Goal: Information Seeking & Learning: Learn about a topic

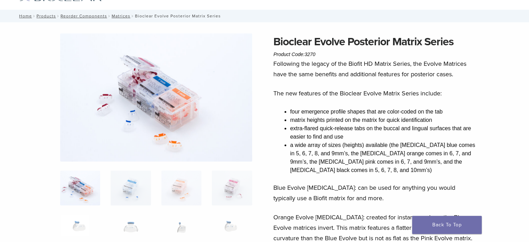
scroll to position [35, 0]
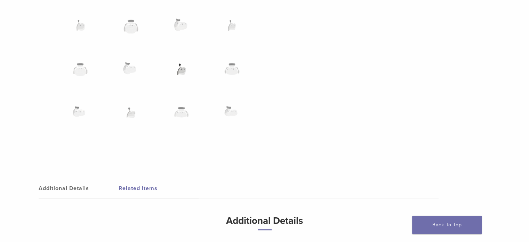
click at [184, 71] on img at bounding box center [181, 73] width 40 height 35
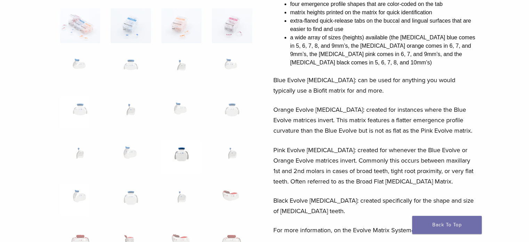
scroll to position [0, 0]
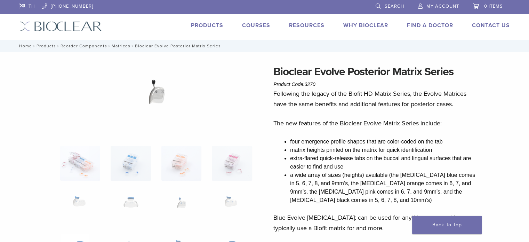
click at [153, 100] on img at bounding box center [156, 99] width 145 height 73
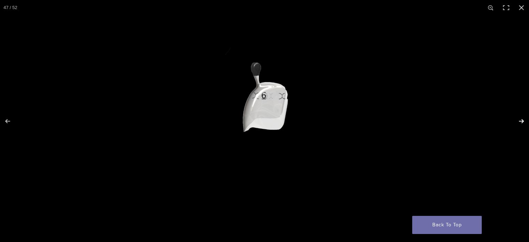
click at [518, 120] on button "Next (arrow right)" at bounding box center [517, 121] width 24 height 35
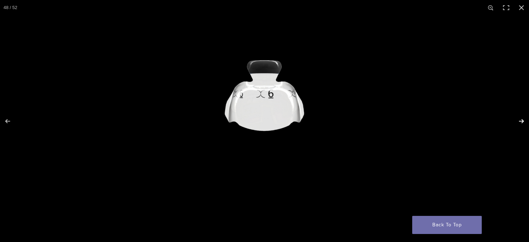
click at [518, 120] on button "Next (arrow right)" at bounding box center [517, 121] width 24 height 35
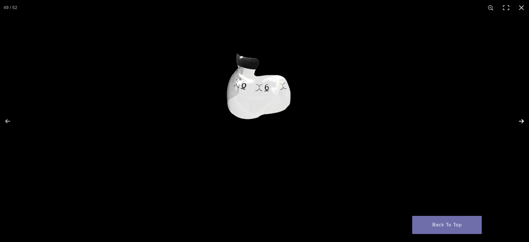
click at [518, 120] on button "Next (arrow right)" at bounding box center [517, 121] width 24 height 35
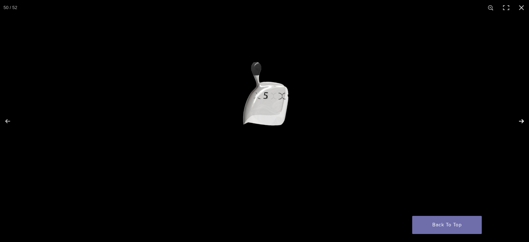
click at [518, 120] on button "Next (arrow right)" at bounding box center [517, 121] width 24 height 35
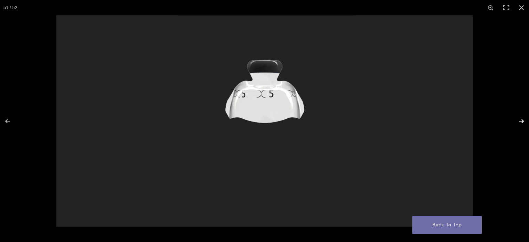
click at [518, 120] on button "Next (arrow right)" at bounding box center [517, 121] width 24 height 35
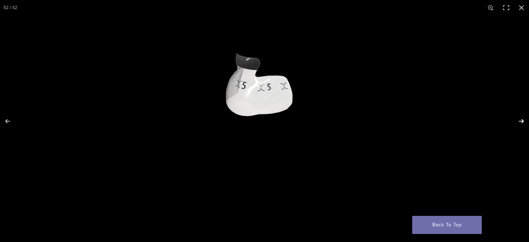
click at [518, 120] on button "Next (arrow right)" at bounding box center [517, 121] width 24 height 35
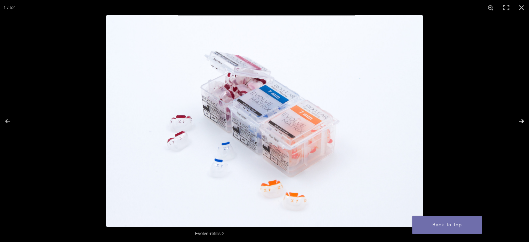
click at [520, 122] on button "Next (arrow right)" at bounding box center [517, 121] width 24 height 35
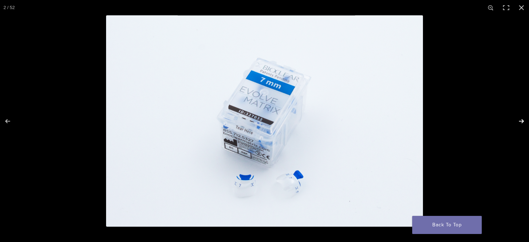
click at [520, 122] on button "Next (arrow right)" at bounding box center [517, 121] width 24 height 35
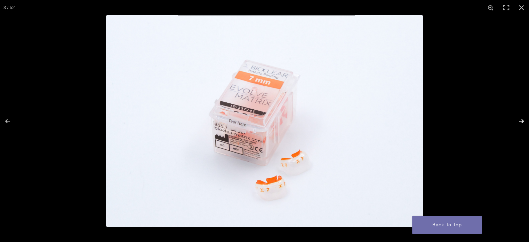
click at [520, 122] on button "Next (arrow right)" at bounding box center [517, 121] width 24 height 35
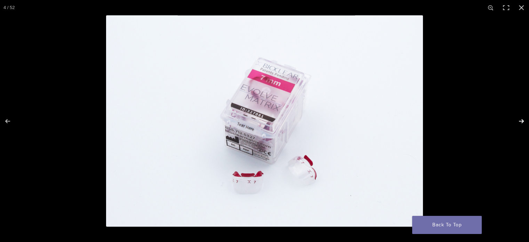
click at [520, 122] on button "Next (arrow right)" at bounding box center [517, 121] width 24 height 35
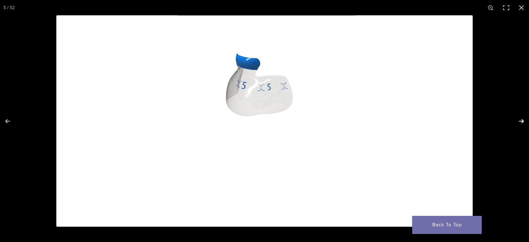
click at [520, 122] on button "Next (arrow right)" at bounding box center [517, 121] width 24 height 35
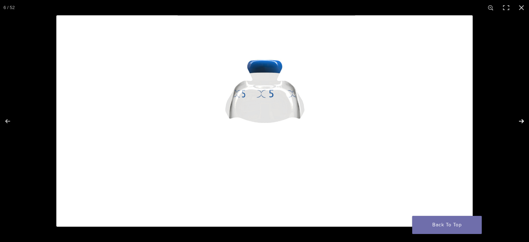
click at [520, 122] on button "Next (arrow right)" at bounding box center [517, 121] width 24 height 35
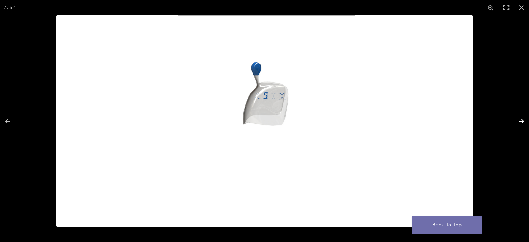
click at [520, 122] on button "Next (arrow right)" at bounding box center [517, 121] width 24 height 35
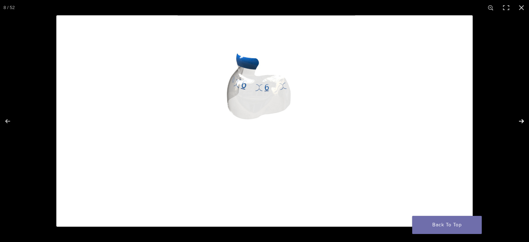
click at [520, 122] on button "Next (arrow right)" at bounding box center [517, 121] width 24 height 35
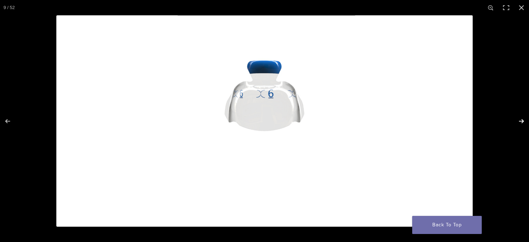
click at [520, 122] on button "Next (arrow right)" at bounding box center [517, 121] width 24 height 35
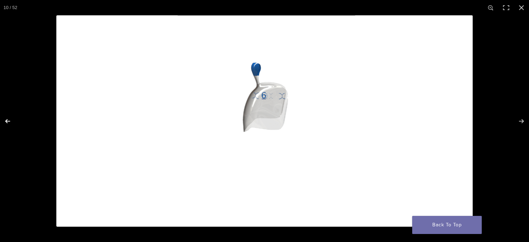
click at [9, 121] on button "Previous (arrow left)" at bounding box center [12, 121] width 24 height 35
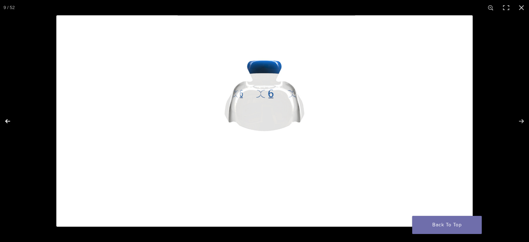
click at [9, 121] on button "Previous (arrow left)" at bounding box center [12, 121] width 24 height 35
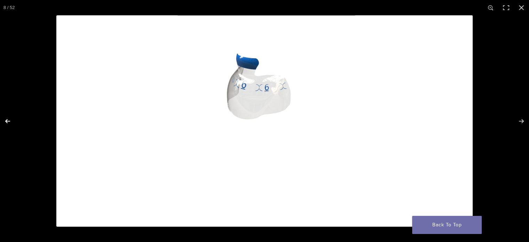
click at [9, 121] on button "Previous (arrow left)" at bounding box center [12, 121] width 24 height 35
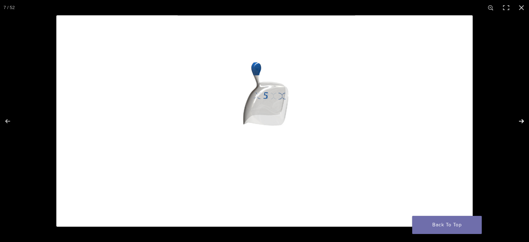
click at [521, 121] on button "Next (arrow right)" at bounding box center [517, 121] width 24 height 35
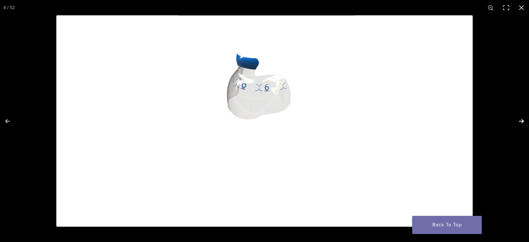
click at [521, 121] on button "Next (arrow right)" at bounding box center [517, 121] width 24 height 35
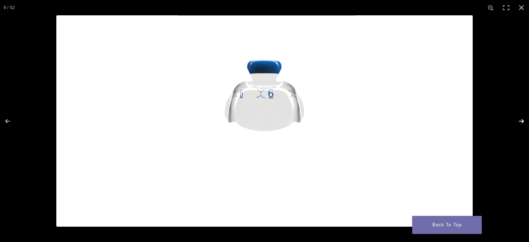
click at [521, 121] on button "Next (arrow right)" at bounding box center [517, 121] width 24 height 35
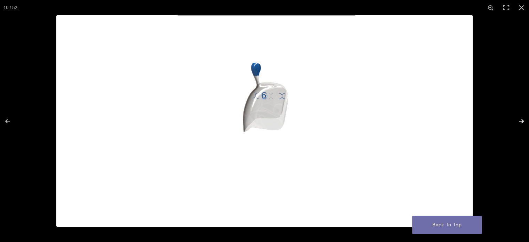
click at [521, 121] on button "Next (arrow right)" at bounding box center [517, 121] width 24 height 35
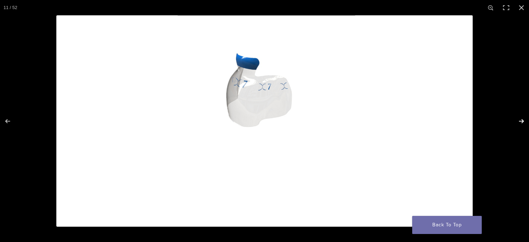
click at [521, 121] on button "Next (arrow right)" at bounding box center [517, 121] width 24 height 35
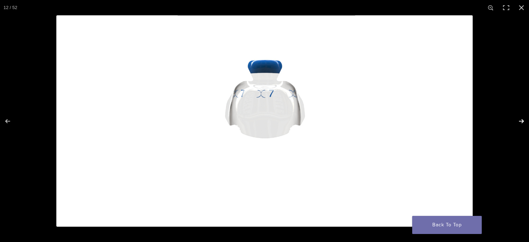
click at [521, 121] on button "Next (arrow right)" at bounding box center [517, 121] width 24 height 35
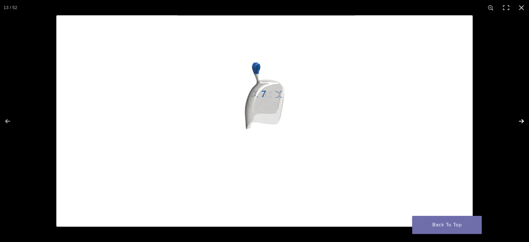
click at [523, 122] on button "Next (arrow right)" at bounding box center [517, 121] width 24 height 35
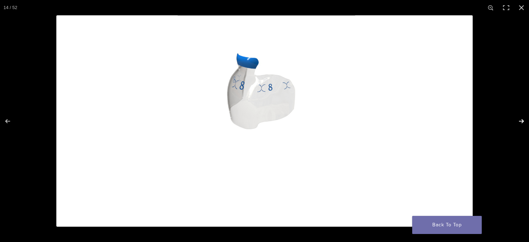
click at [523, 122] on button "Next (arrow right)" at bounding box center [517, 121] width 24 height 35
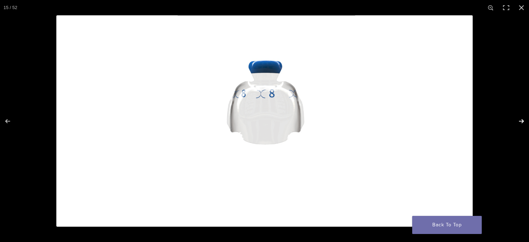
click at [523, 122] on button "Next (arrow right)" at bounding box center [517, 121] width 24 height 35
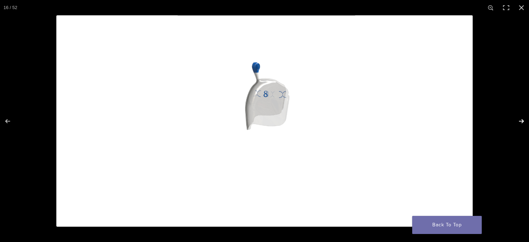
click at [522, 120] on button "Next (arrow right)" at bounding box center [517, 121] width 24 height 35
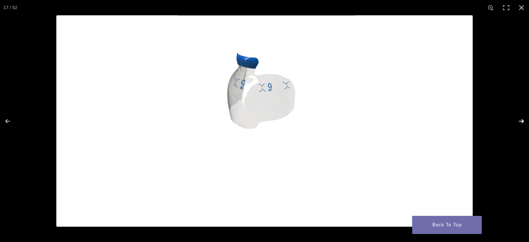
click at [522, 120] on button "Next (arrow right)" at bounding box center [517, 121] width 24 height 35
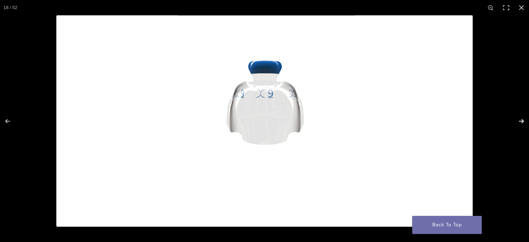
click at [522, 120] on button "Next (arrow right)" at bounding box center [517, 121] width 24 height 35
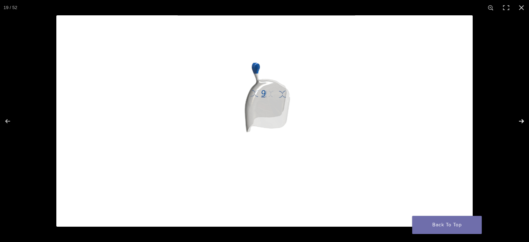
click at [521, 119] on button "Next (arrow right)" at bounding box center [517, 121] width 24 height 35
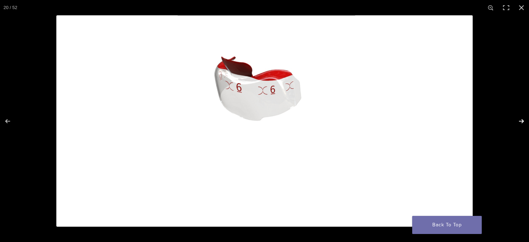
click at [521, 119] on button "Next (arrow right)" at bounding box center [517, 121] width 24 height 35
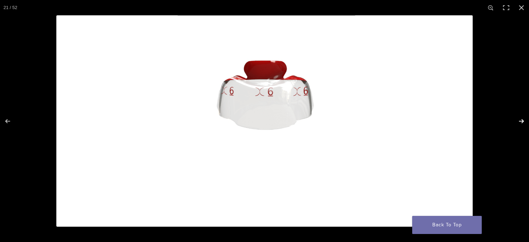
click at [521, 119] on button "Next (arrow right)" at bounding box center [517, 121] width 24 height 35
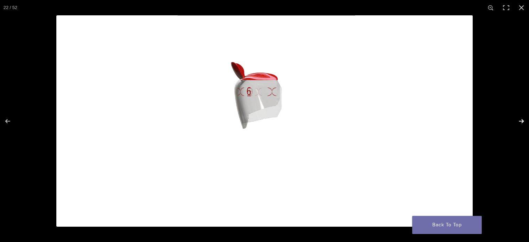
click at [521, 119] on button "Next (arrow right)" at bounding box center [517, 121] width 24 height 35
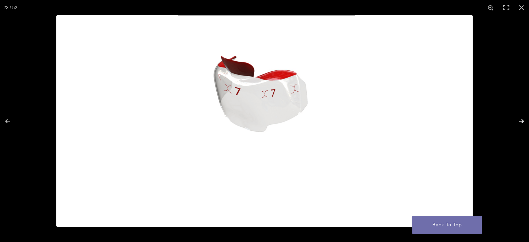
click at [521, 119] on button "Next (arrow right)" at bounding box center [517, 121] width 24 height 35
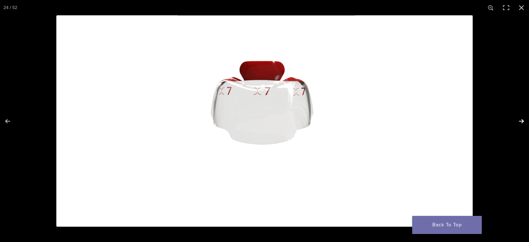
click at [521, 119] on button "Next (arrow right)" at bounding box center [517, 121] width 24 height 35
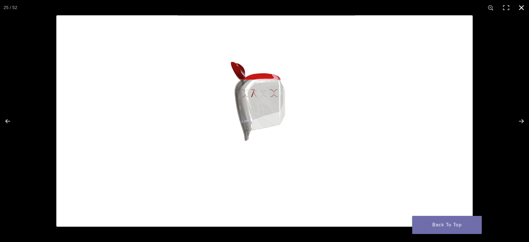
click at [520, 9] on button "Close (Esc)" at bounding box center [521, 7] width 15 height 15
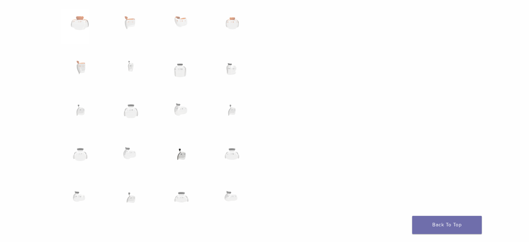
scroll to position [626, 0]
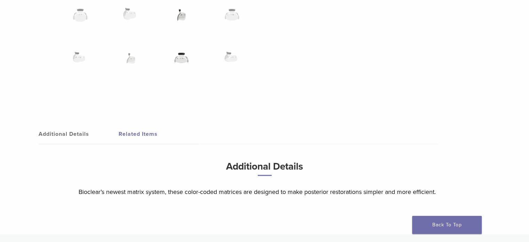
click at [189, 59] on img at bounding box center [181, 62] width 40 height 35
click at [181, 62] on img at bounding box center [181, 62] width 40 height 35
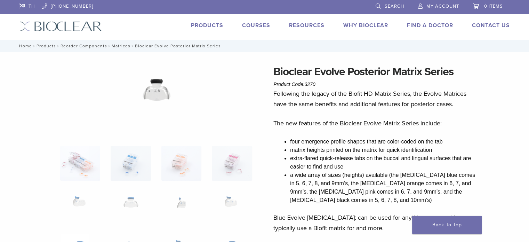
scroll to position [0, 0]
click at [159, 92] on img at bounding box center [156, 99] width 145 height 73
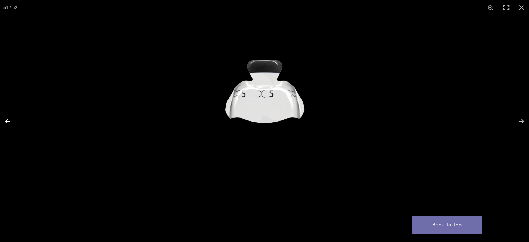
click at [11, 121] on button "Previous (arrow left)" at bounding box center [12, 121] width 24 height 35
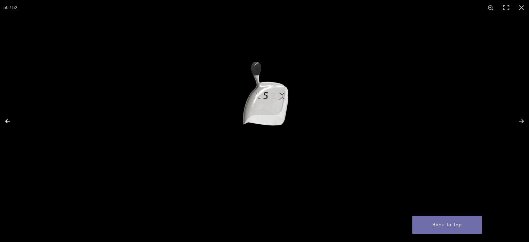
click at [11, 121] on button "Previous (arrow left)" at bounding box center [12, 121] width 24 height 35
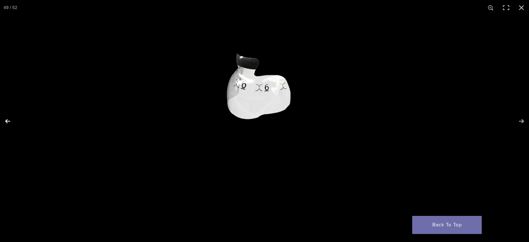
click at [11, 121] on button "Previous (arrow left)" at bounding box center [12, 121] width 24 height 35
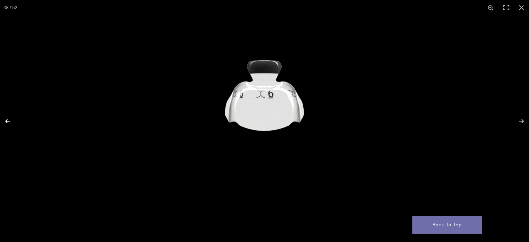
click at [11, 121] on button "Previous (arrow left)" at bounding box center [12, 121] width 24 height 35
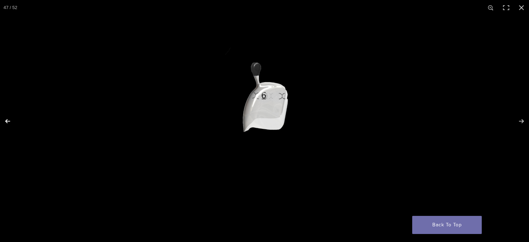
click at [11, 121] on button "Previous (arrow left)" at bounding box center [12, 121] width 24 height 35
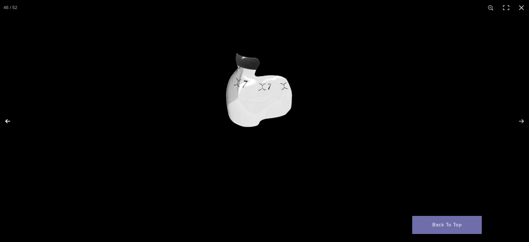
click at [11, 121] on button "Previous (arrow left)" at bounding box center [12, 121] width 24 height 35
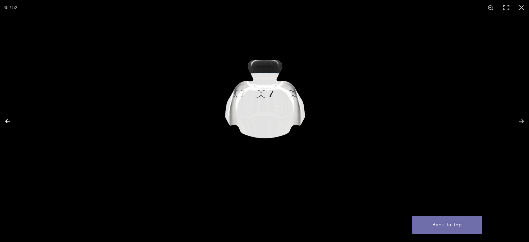
click at [11, 121] on button "Previous (arrow left)" at bounding box center [12, 121] width 24 height 35
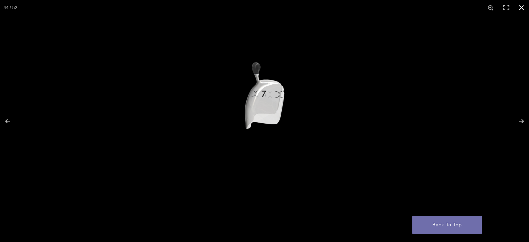
click at [524, 7] on button "Close (Esc)" at bounding box center [521, 7] width 15 height 15
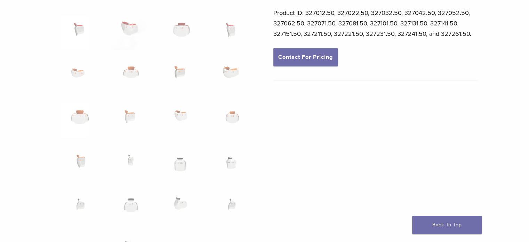
scroll to position [452, 0]
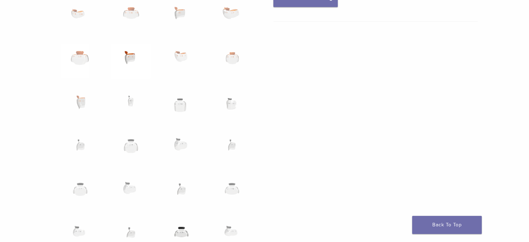
click at [124, 57] on img at bounding box center [131, 61] width 40 height 35
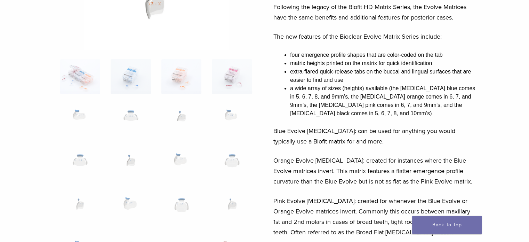
scroll to position [0, 0]
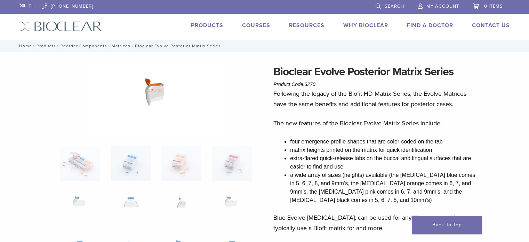
click at [153, 95] on img at bounding box center [156, 99] width 145 height 73
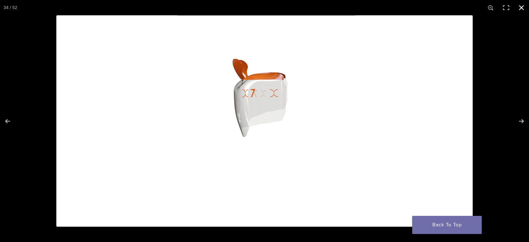
click at [523, 7] on button "Close (Esc)" at bounding box center [521, 7] width 15 height 15
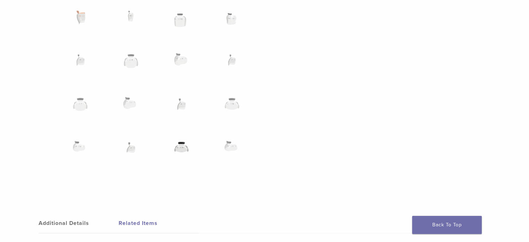
scroll to position [557, 0]
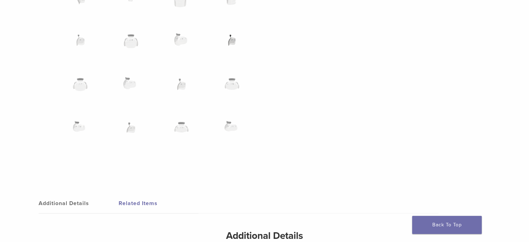
click at [231, 40] on img at bounding box center [232, 44] width 40 height 35
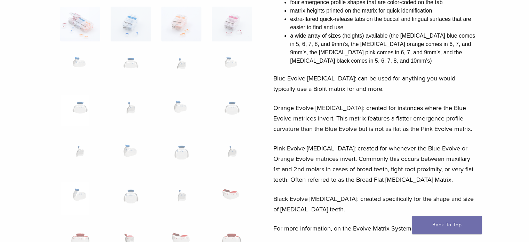
scroll to position [0, 0]
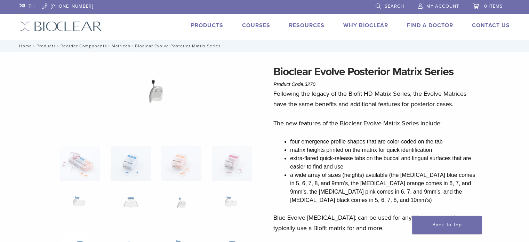
click at [156, 93] on img at bounding box center [156, 99] width 145 height 73
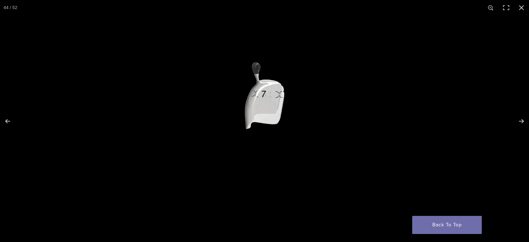
click at [256, 105] on img "Full screen image" at bounding box center [264, 120] width 416 height 211
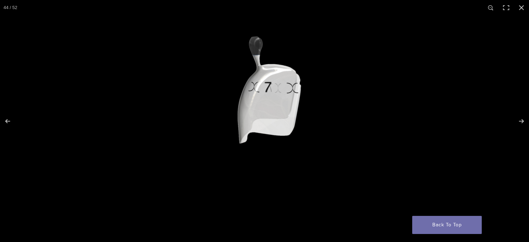
click at [256, 105] on img "Full screen image" at bounding box center [269, 130] width 668 height 339
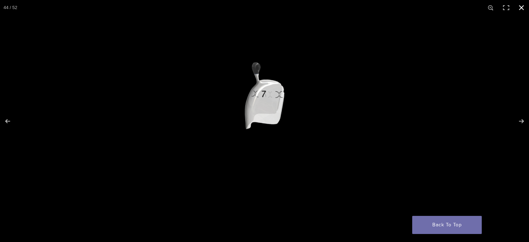
click at [521, 5] on button "Close (Esc)" at bounding box center [521, 7] width 15 height 15
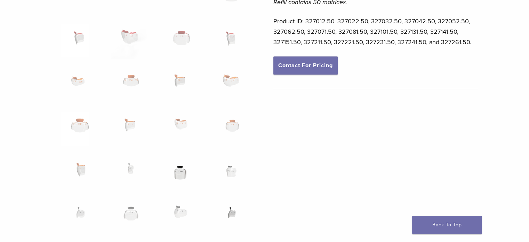
scroll to position [278, 0]
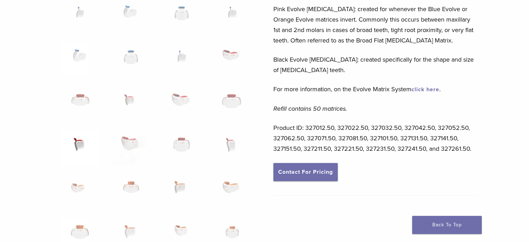
click at [75, 146] on img at bounding box center [80, 147] width 40 height 35
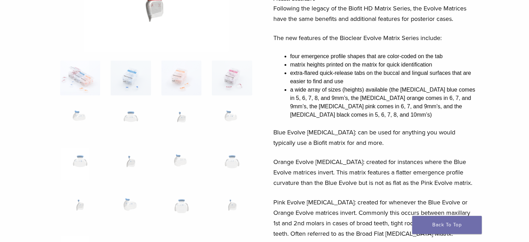
scroll to position [35, 0]
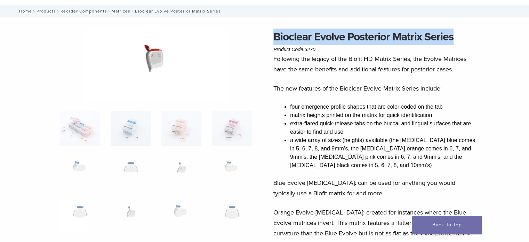
drag, startPoint x: 274, startPoint y: 37, endPoint x: 453, endPoint y: 41, distance: 179.2
click at [453, 41] on h1 "Bioclear Evolve Posterior Matrix Series" at bounding box center [375, 37] width 205 height 17
copy h1 "Bioclear Evolve Posterior Matrix Series"
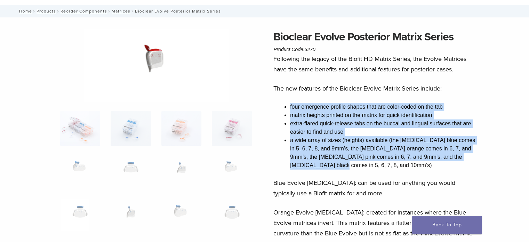
drag, startPoint x: 312, startPoint y: 166, endPoint x: 267, endPoint y: 108, distance: 73.1
copy ul "four emergence profile shapes that are color-coded on the tab matrix heights pr…"
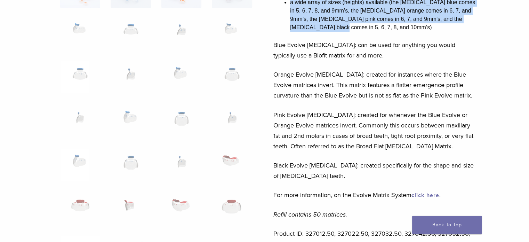
scroll to position [174, 0]
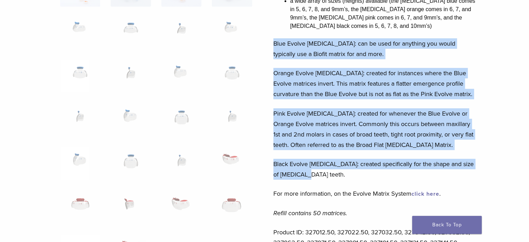
drag, startPoint x: 317, startPoint y: 176, endPoint x: 269, endPoint y: 43, distance: 142.1
copy div "Blue Evolve [MEDICAL_DATA]: can be used for anything you would typically use a …"
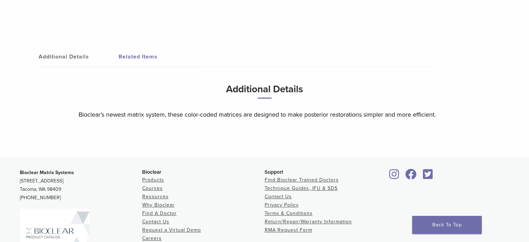
scroll to position [737, 0]
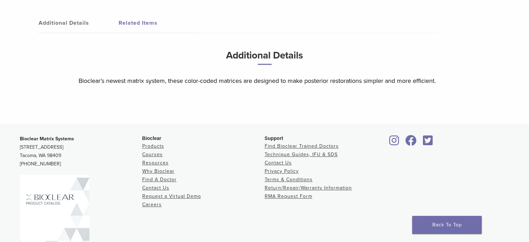
click at [57, 210] on img at bounding box center [55, 220] width 70 height 90
